Goal: Navigation & Orientation: Find specific page/section

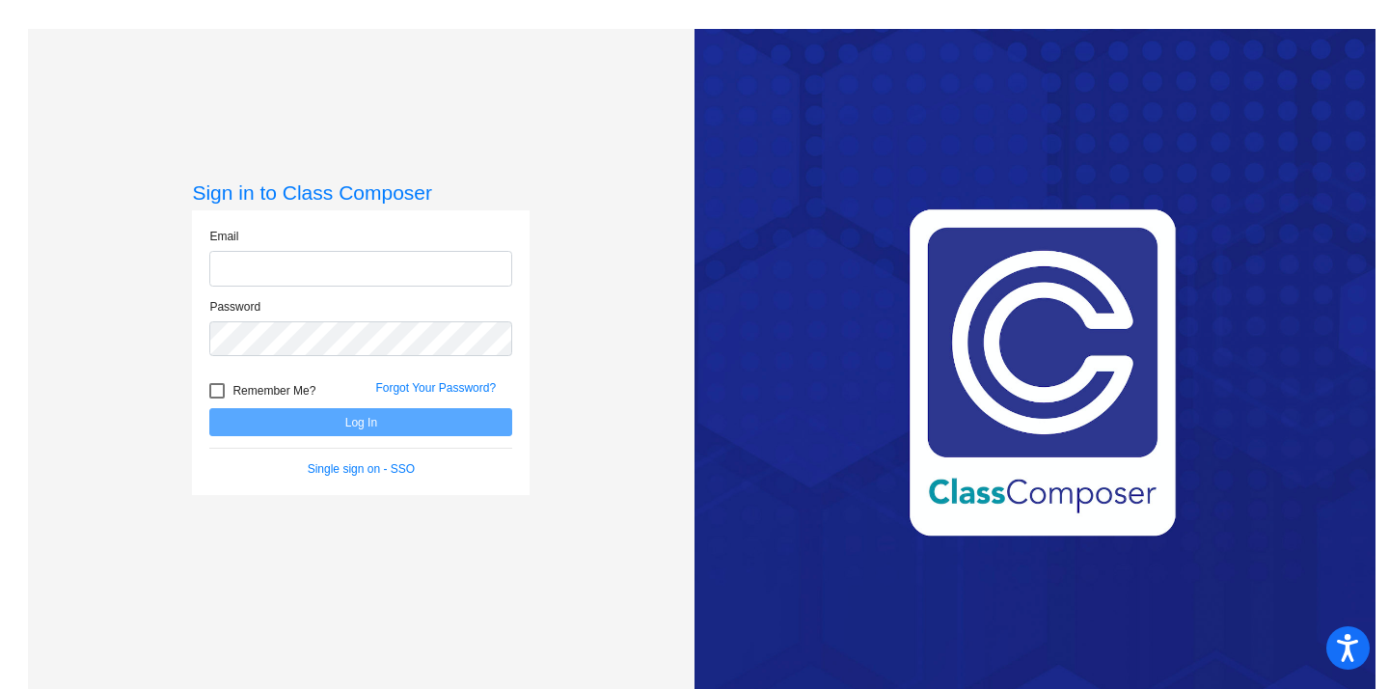
type input "[PERSON_NAME][EMAIL_ADDRESS][PERSON_NAME][DOMAIN_NAME]"
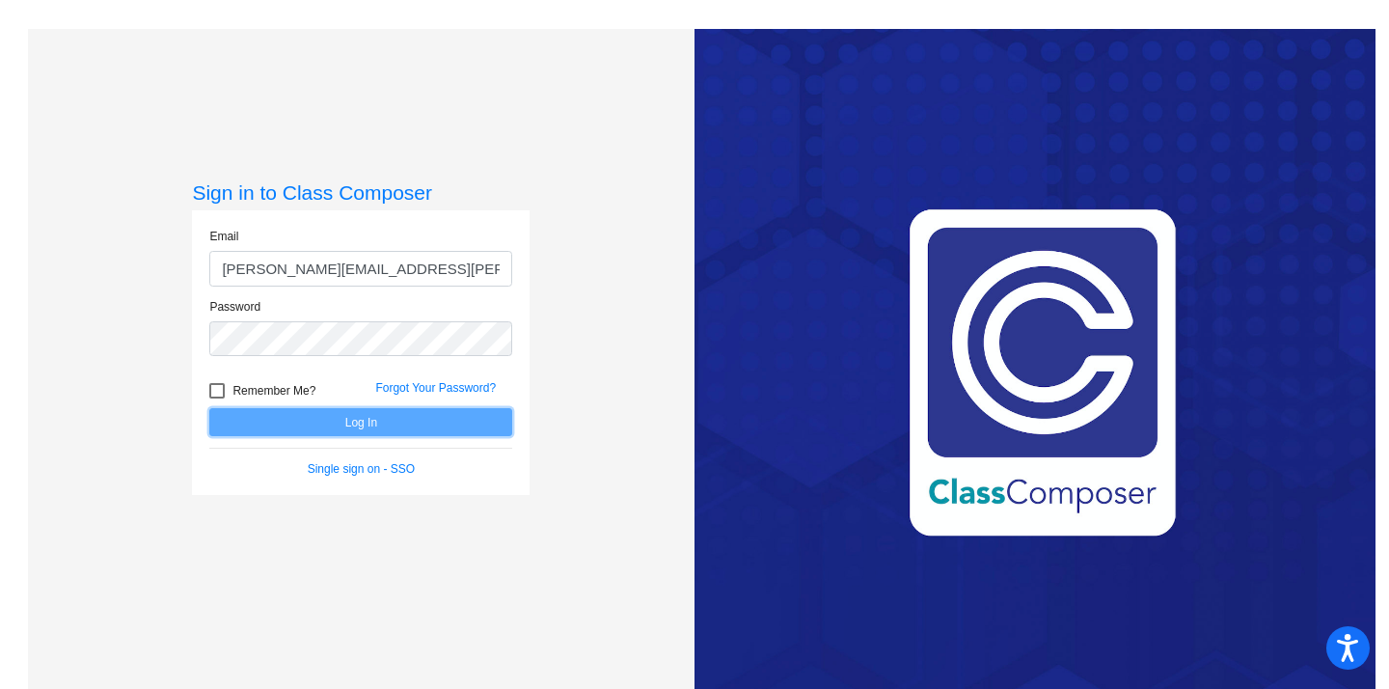
click at [378, 426] on button "Log In" at bounding box center [360, 422] width 303 height 28
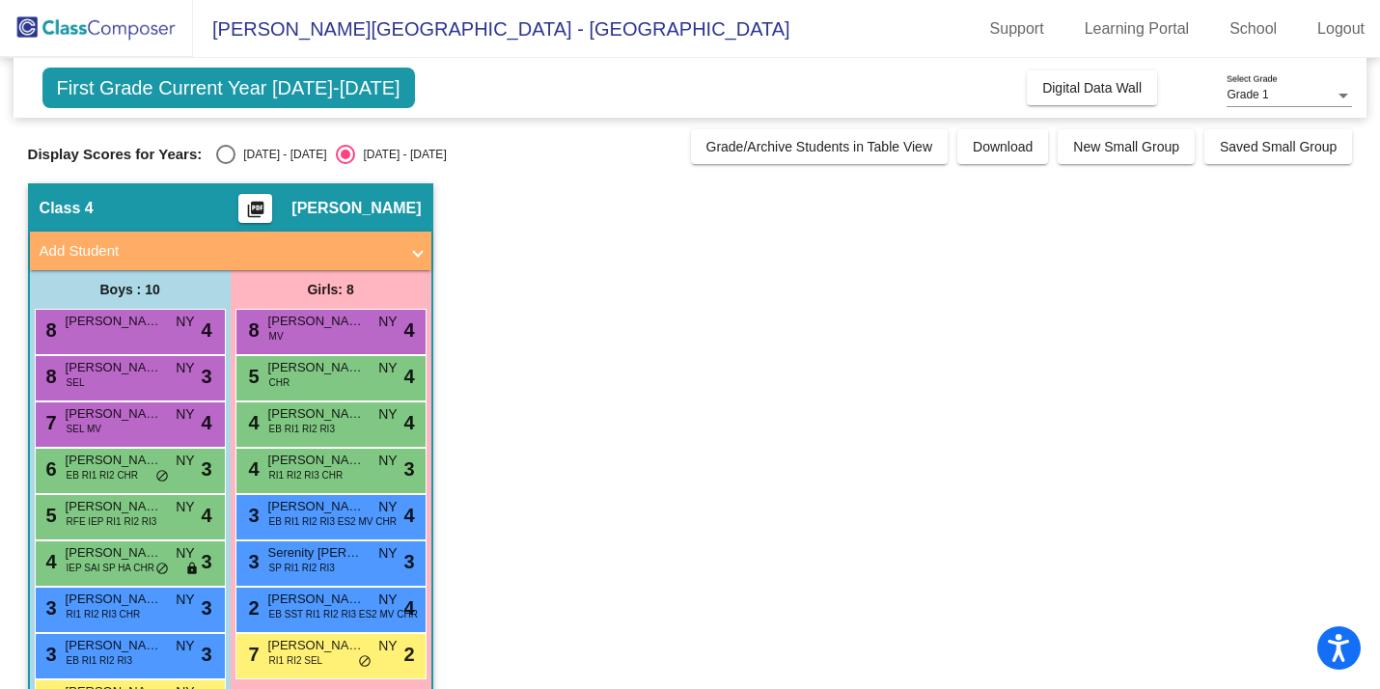
click at [358, 94] on span "First Grade Current Year [DATE]-[DATE]" at bounding box center [228, 88] width 372 height 41
click at [235, 92] on span "First Grade Current Year [DATE]-[DATE]" at bounding box center [228, 88] width 372 height 41
click at [78, 32] on img at bounding box center [96, 28] width 193 height 57
